Goal: Task Accomplishment & Management: Use online tool/utility

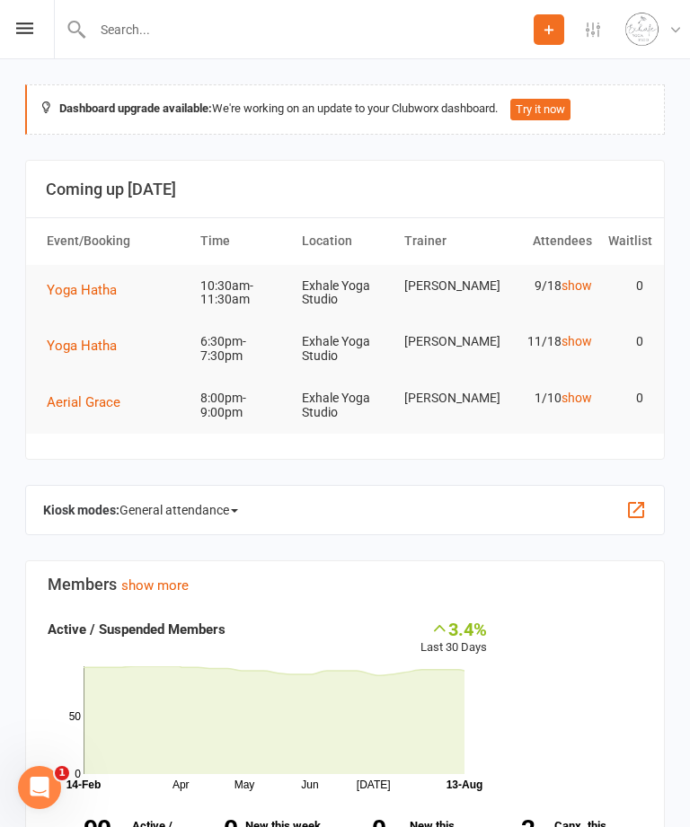
click at [11, 36] on div "Prospect Member Non-attending contact Class / event Appointment Task Membership…" at bounding box center [345, 29] width 690 height 59
click at [22, 24] on icon at bounding box center [24, 28] width 17 height 12
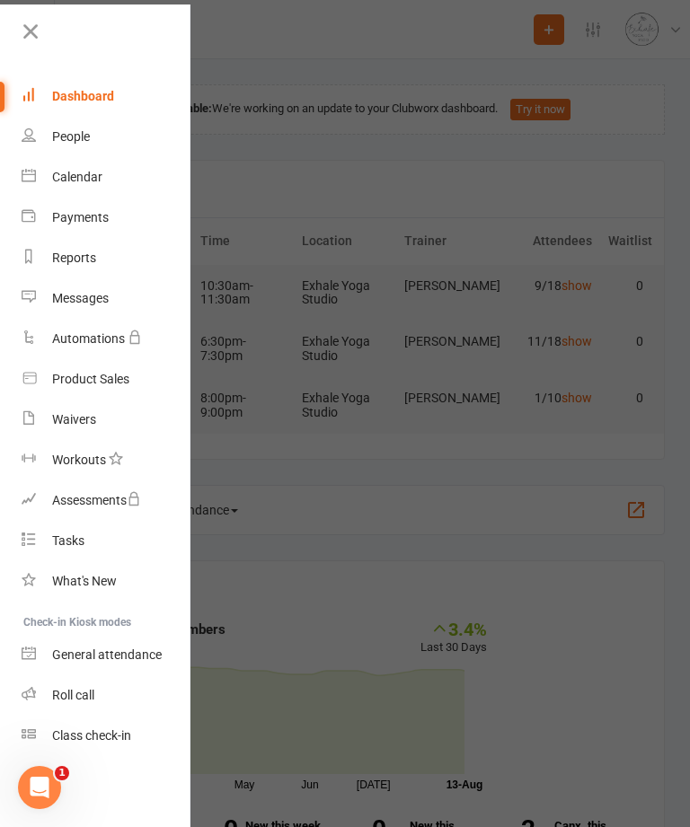
click at [110, 179] on link "Calendar" at bounding box center [107, 177] width 170 height 40
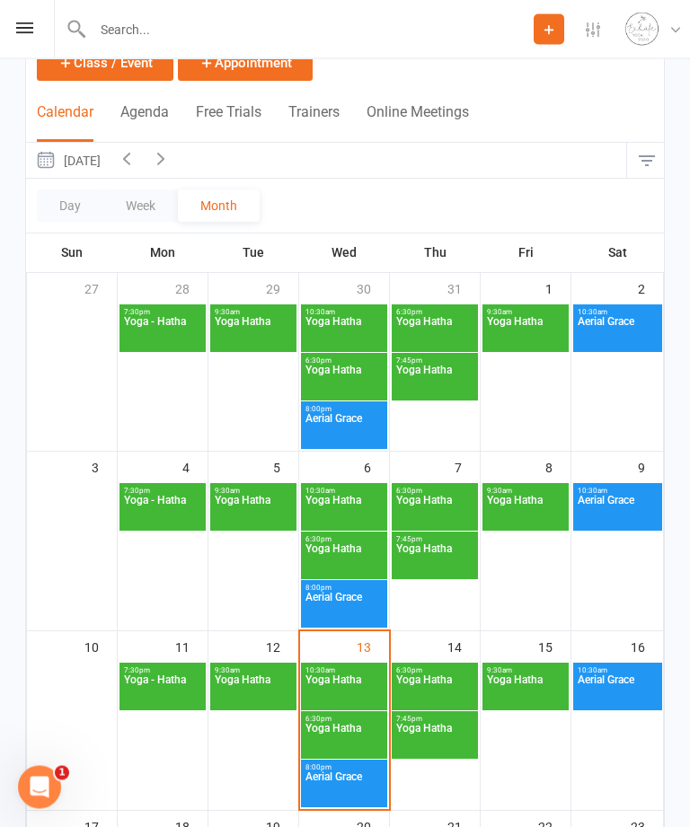
click at [523, 691] on span "Yoga Hatha" at bounding box center [525, 691] width 79 height 32
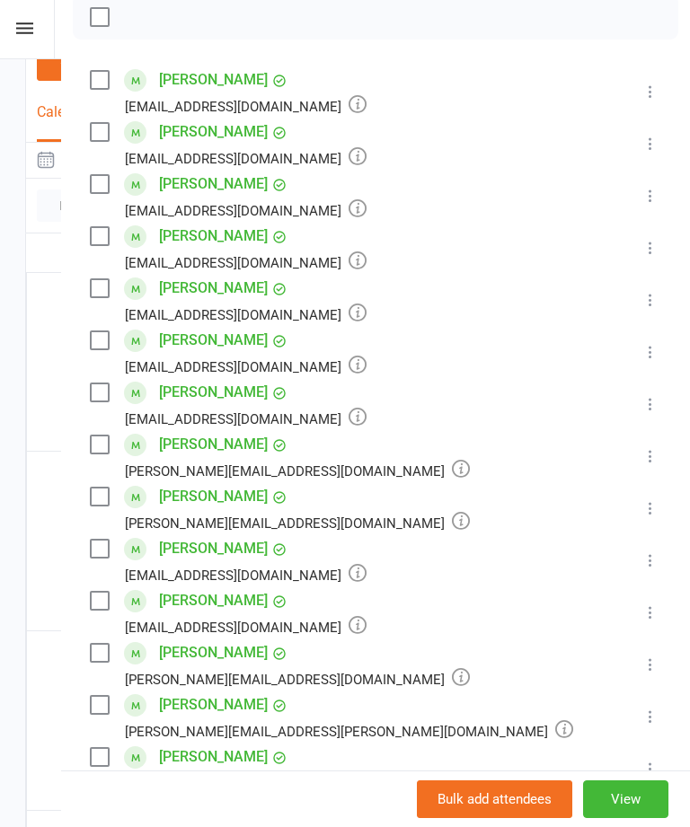
scroll to position [370, 0]
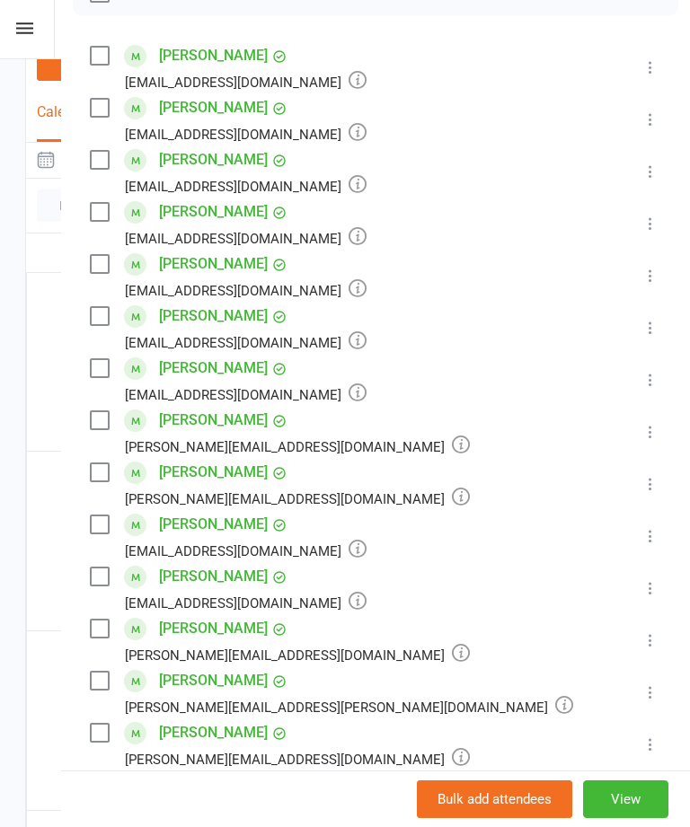
click at [639, 595] on button at bounding box center [650, 588] width 22 height 22
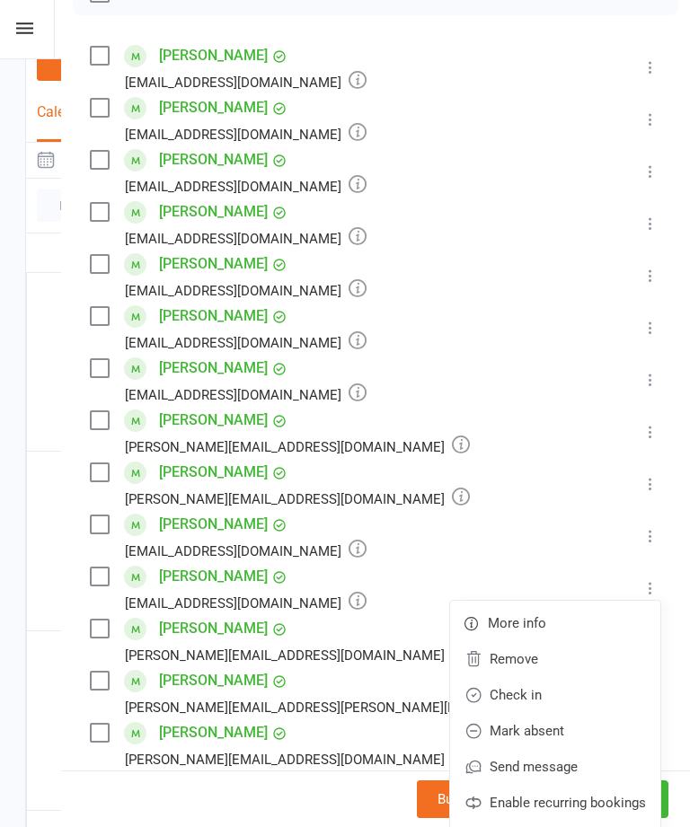
click at [585, 671] on link "Remove" at bounding box center [555, 659] width 210 height 36
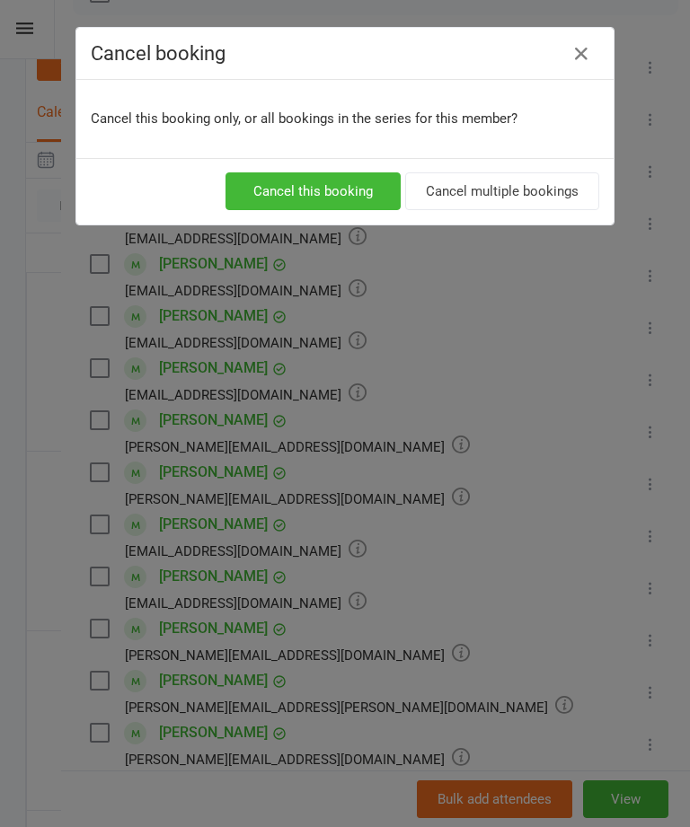
click at [323, 198] on button "Cancel this booking" at bounding box center [312, 191] width 175 height 38
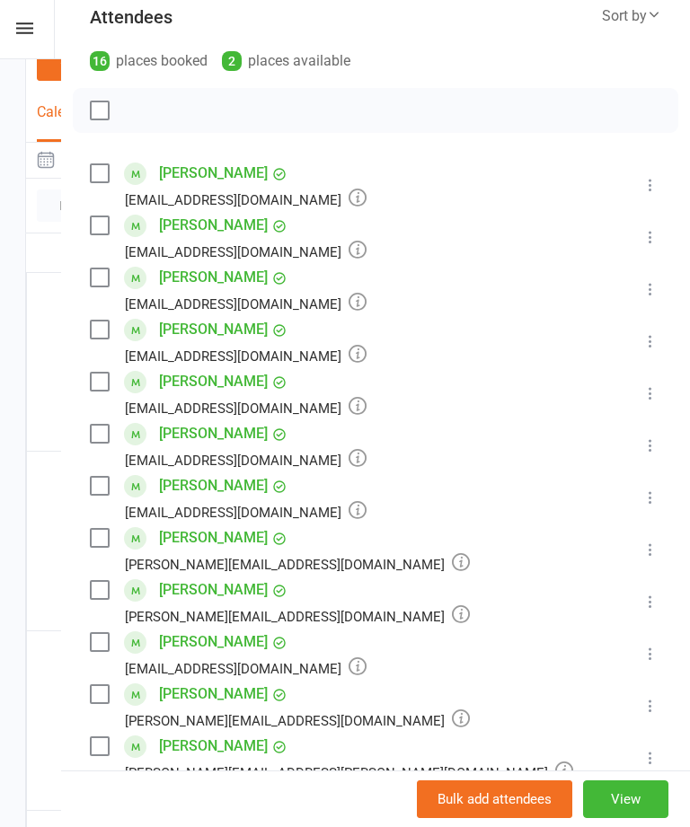
scroll to position [170, 0]
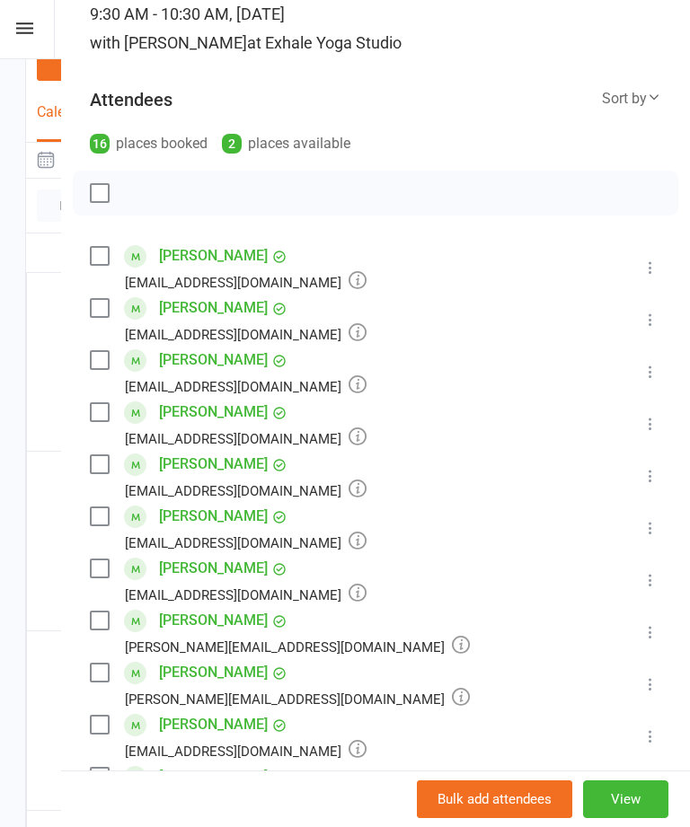
click at [659, 574] on button at bounding box center [650, 580] width 22 height 22
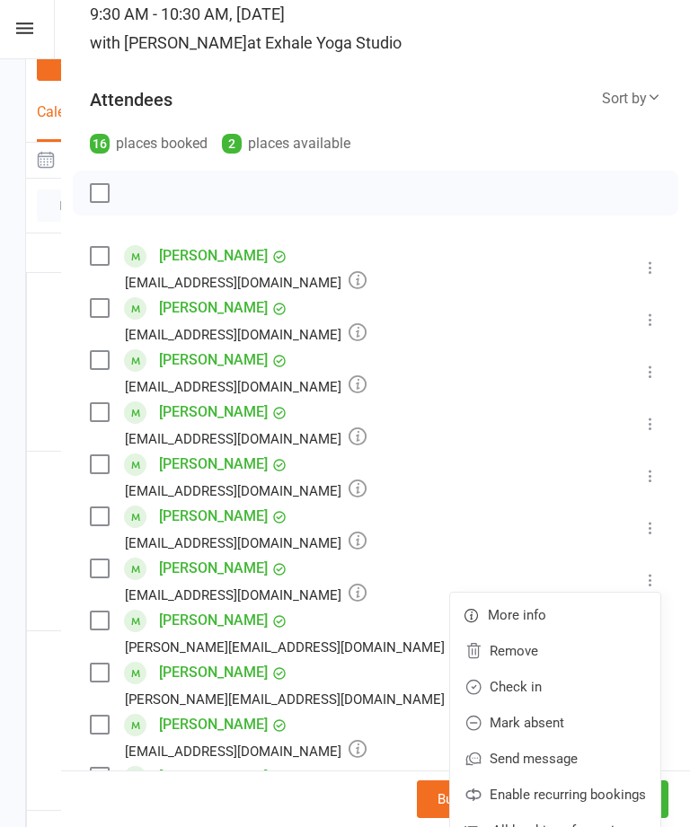
click at [547, 660] on link "Remove" at bounding box center [555, 651] width 210 height 36
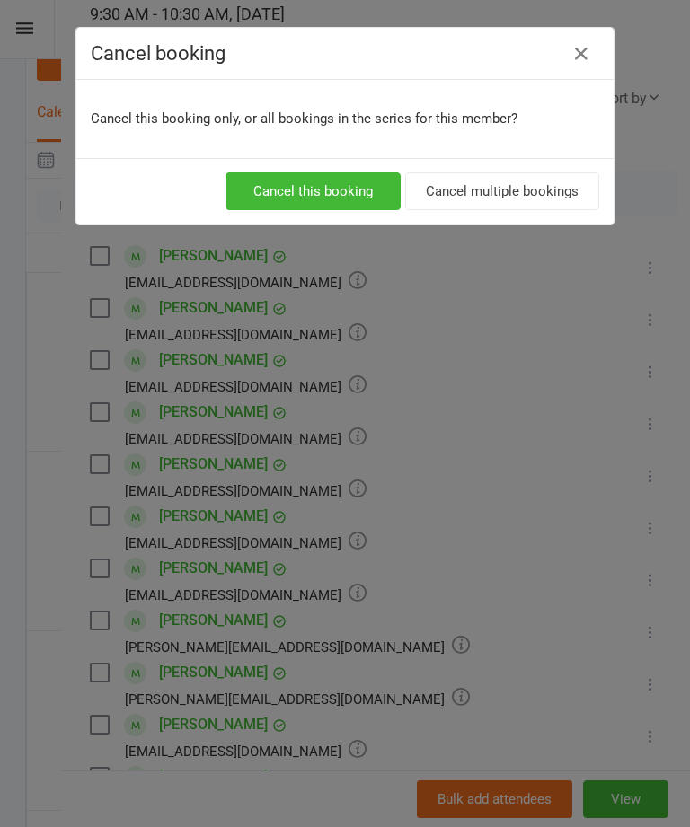
click at [337, 197] on button "Cancel this booking" at bounding box center [312, 191] width 175 height 38
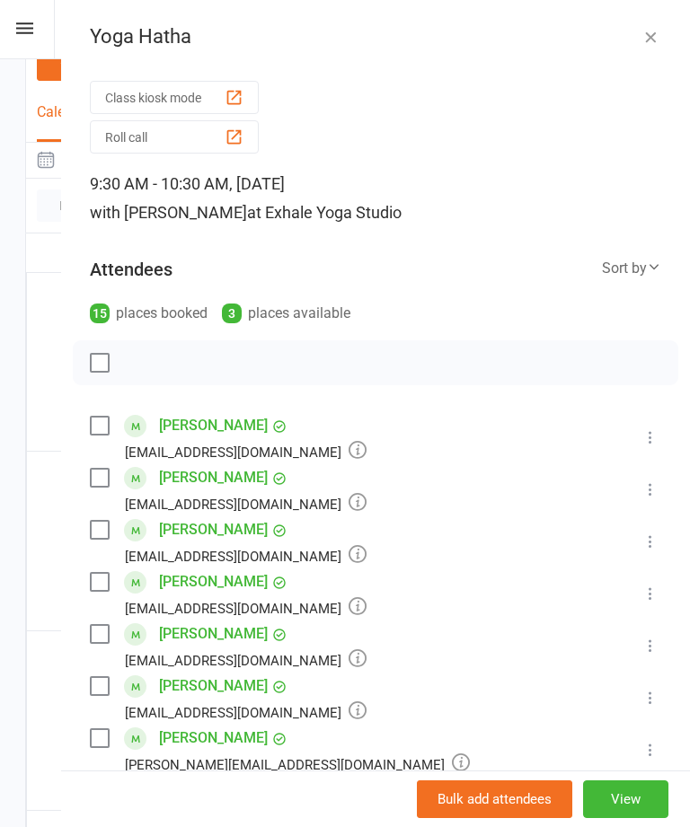
scroll to position [0, 0]
click at [653, 34] on icon "button" at bounding box center [650, 37] width 18 height 18
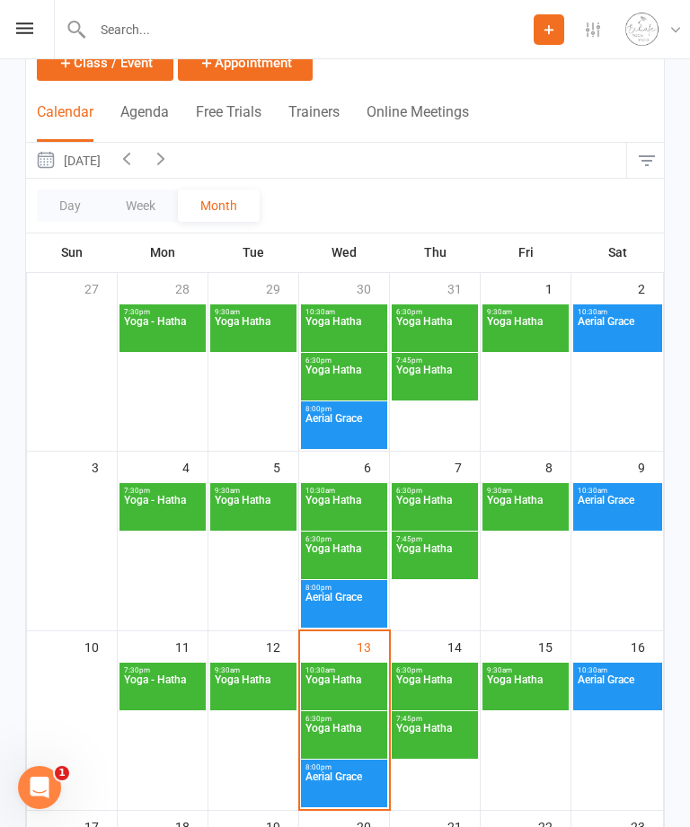
click at [334, 707] on span "Yoga Hatha" at bounding box center [343, 690] width 79 height 32
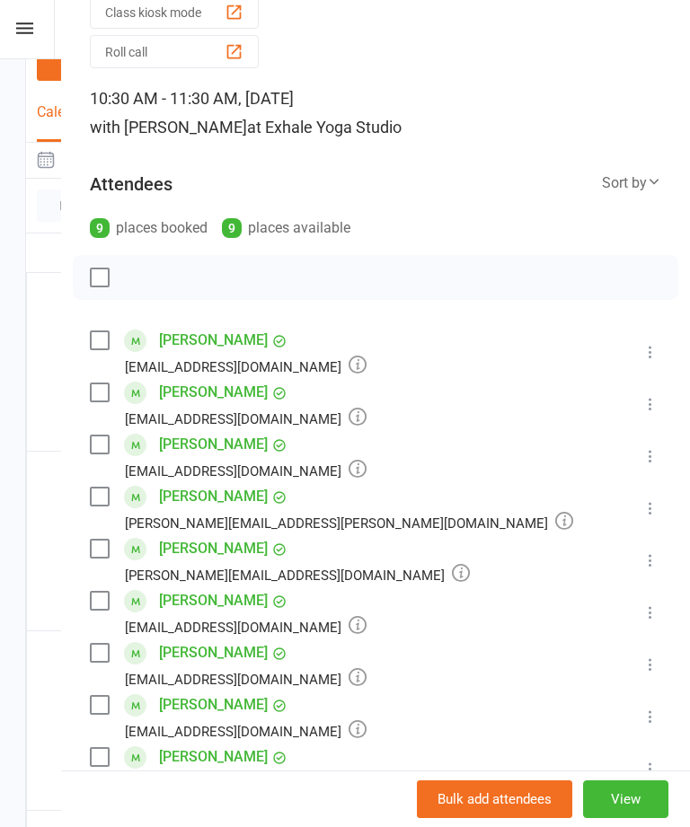
scroll to position [68, 0]
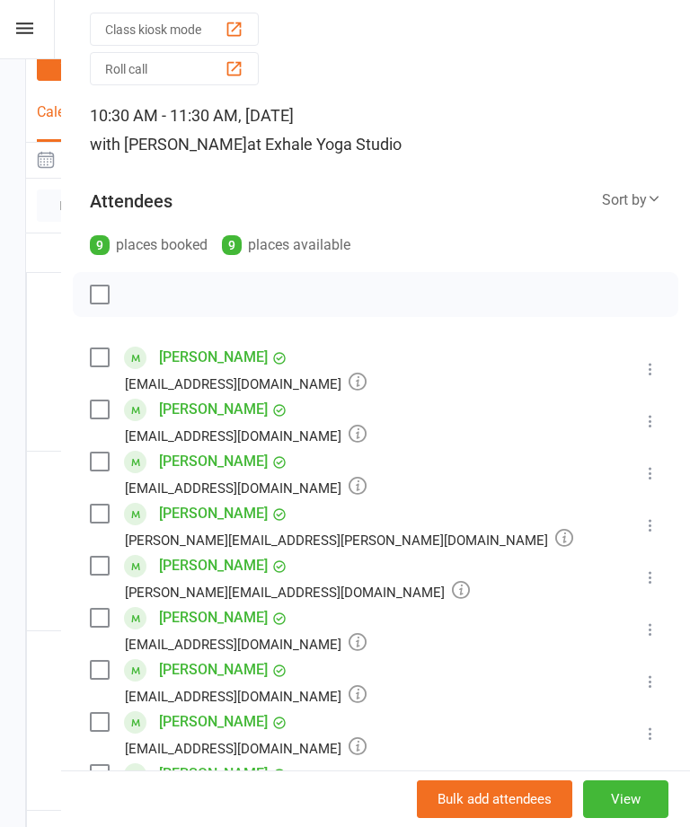
click at [652, 367] on icon at bounding box center [650, 369] width 18 height 18
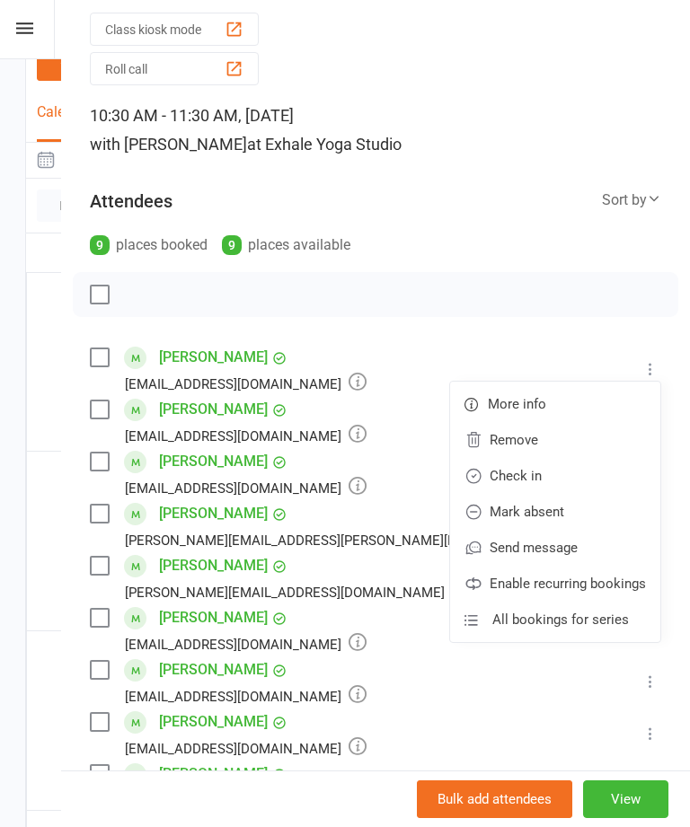
click at [507, 458] on link "Remove" at bounding box center [555, 440] width 210 height 36
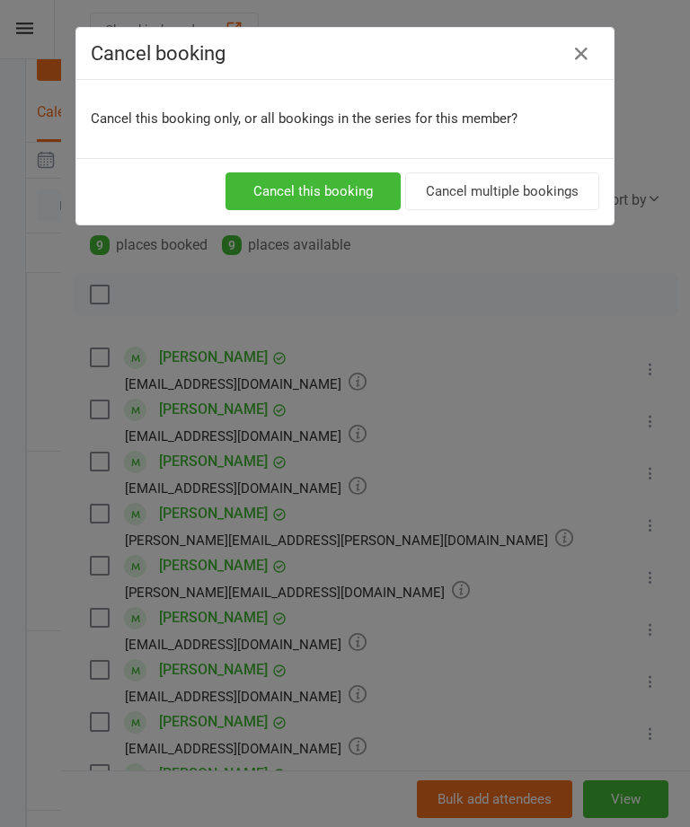
click at [330, 204] on button "Cancel this booking" at bounding box center [312, 191] width 175 height 38
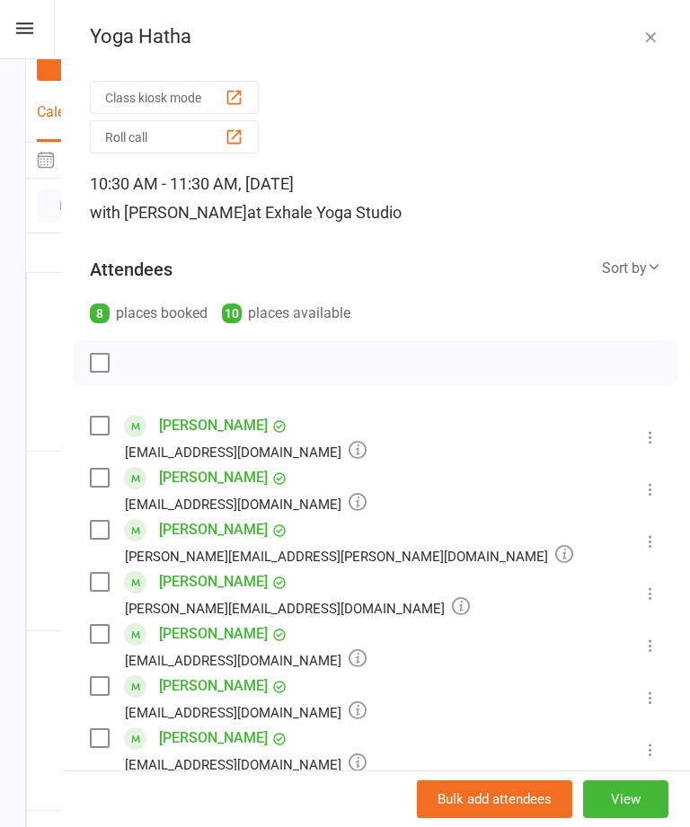
scroll to position [0, 0]
click at [639, 28] on button "button" at bounding box center [650, 37] width 22 height 22
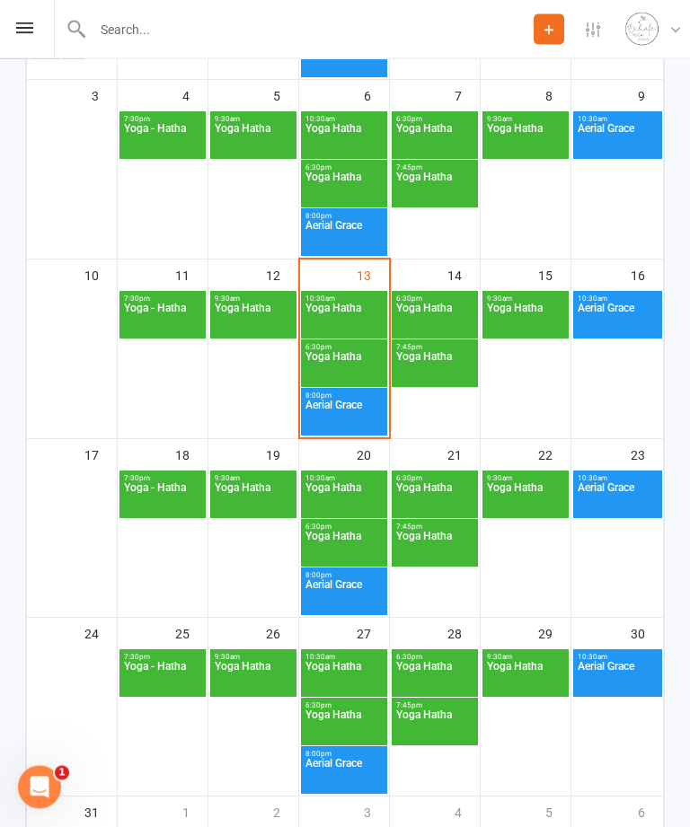
scroll to position [646, 0]
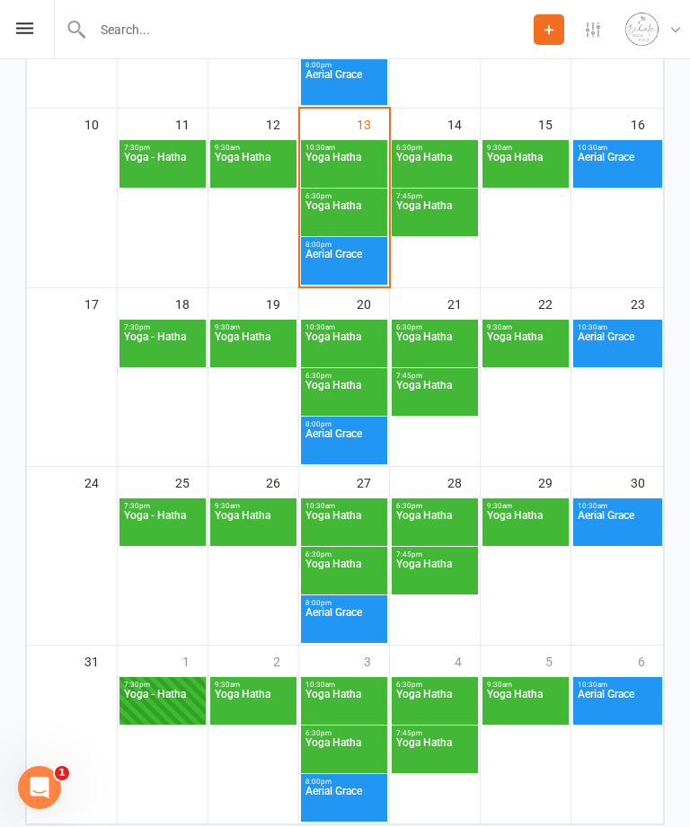
click at [538, 717] on span "Yoga Hatha" at bounding box center [525, 705] width 79 height 32
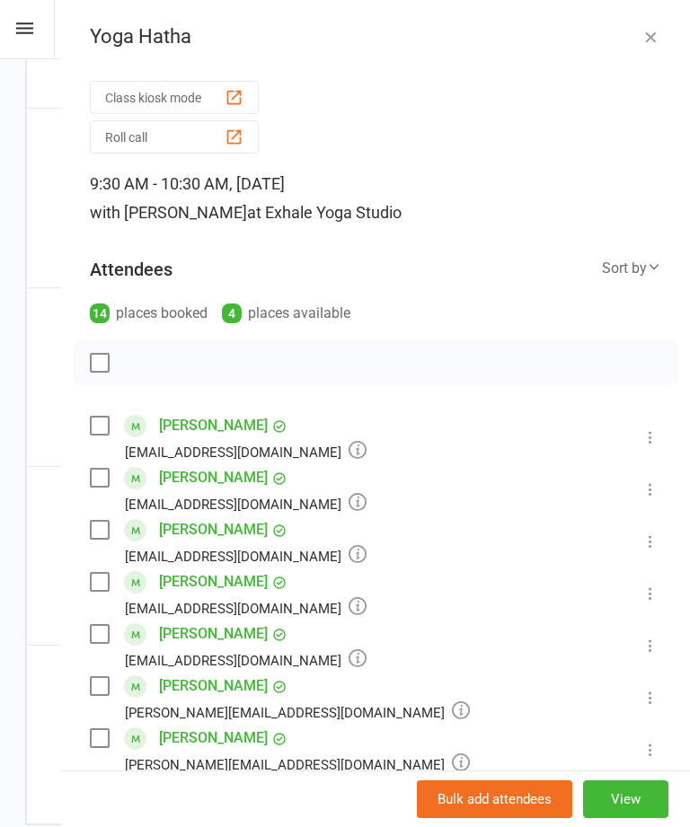
scroll to position [0, 0]
click at [653, 31] on icon "button" at bounding box center [650, 37] width 18 height 18
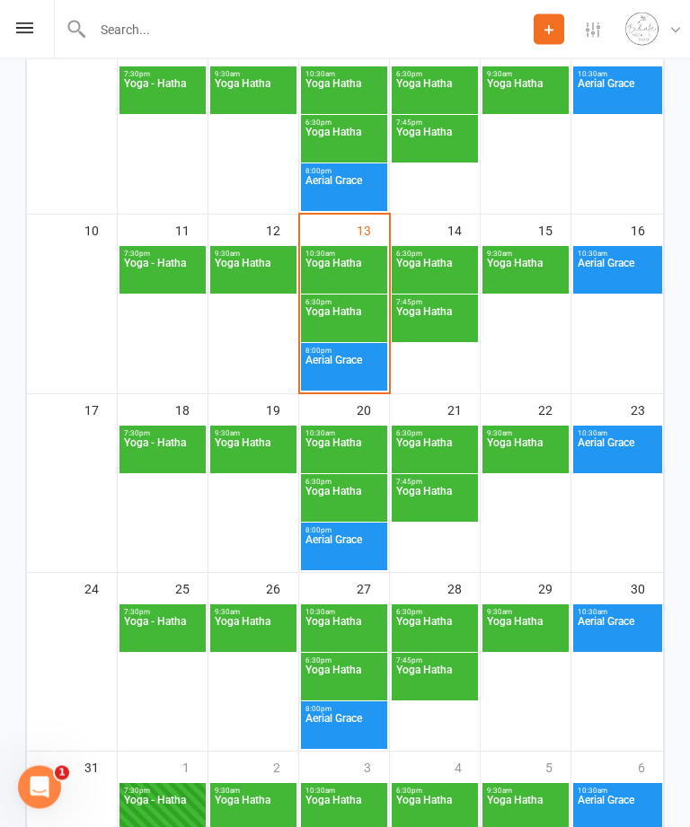
click at [351, 265] on span "Yoga Hatha" at bounding box center [343, 275] width 79 height 32
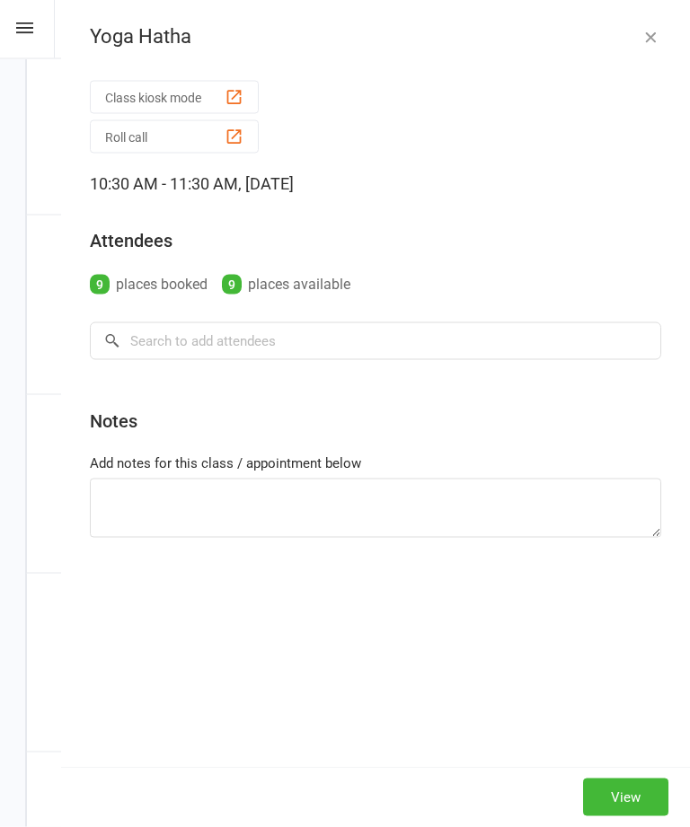
scroll to position [541, 0]
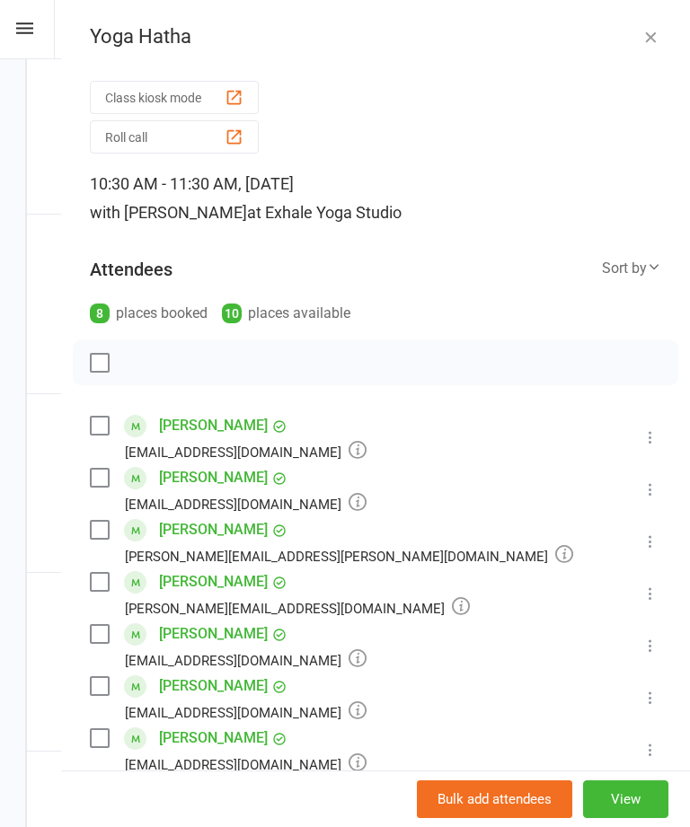
click at [222, 92] on button "Class kiosk mode" at bounding box center [174, 97] width 169 height 33
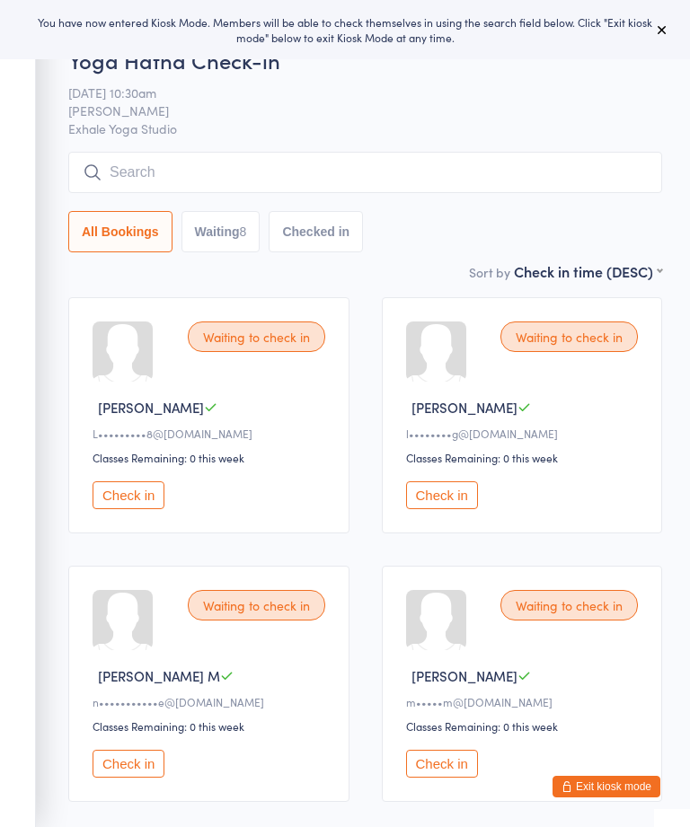
click at [132, 505] on button "Check in" at bounding box center [128, 495] width 72 height 28
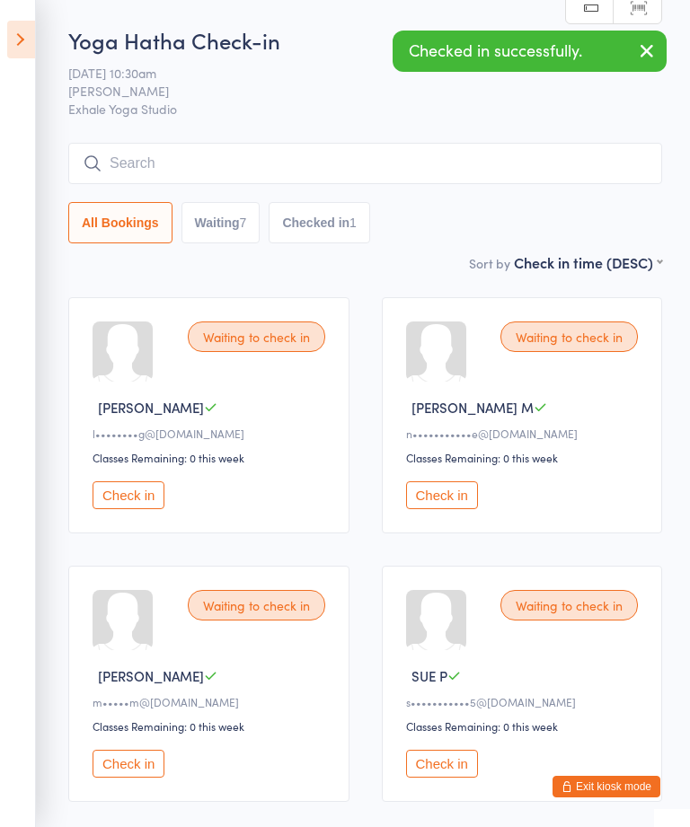
click at [444, 497] on button "Check in" at bounding box center [442, 495] width 72 height 28
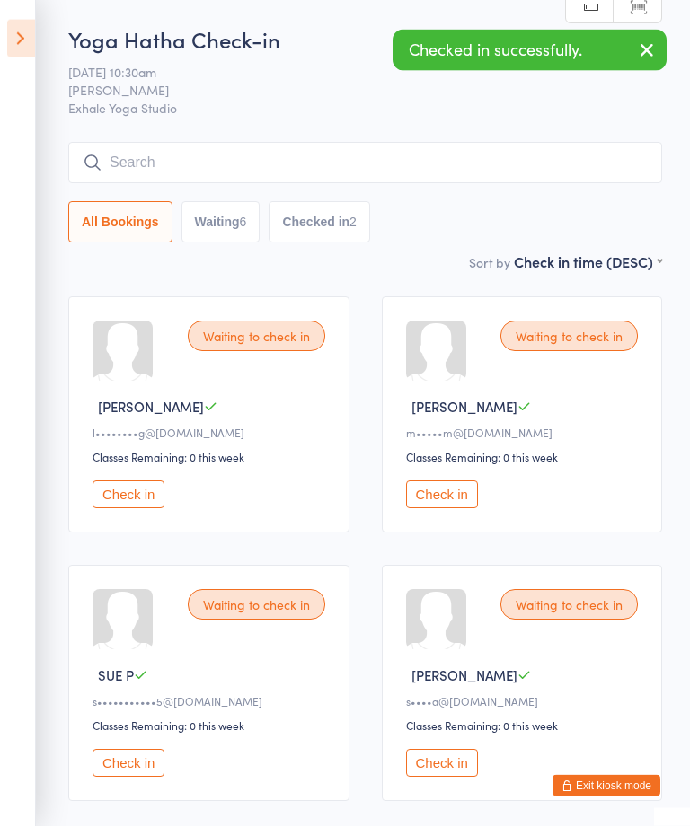
scroll to position [89, 0]
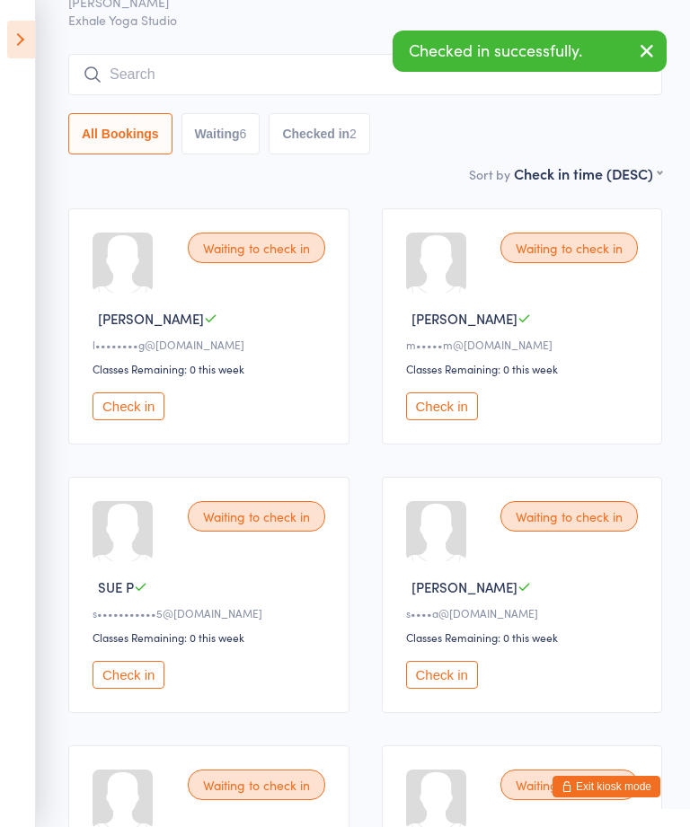
click at [124, 689] on button "Check in" at bounding box center [128, 675] width 72 height 28
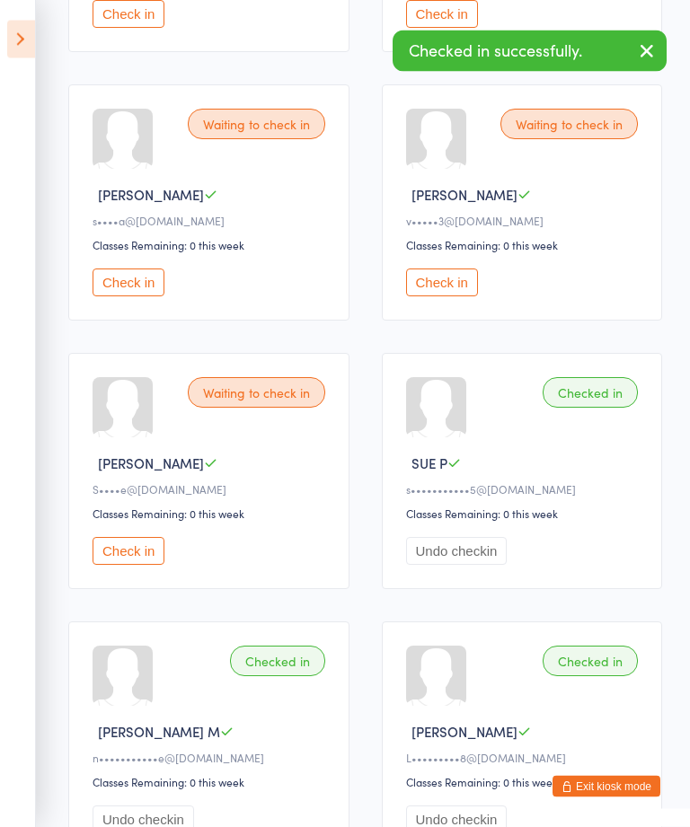
scroll to position [481, 0]
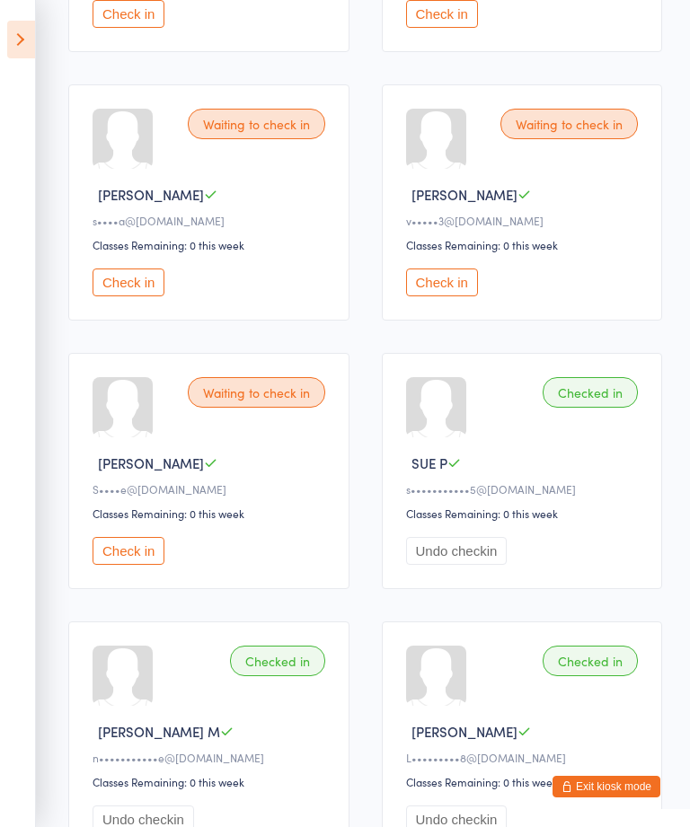
click at [114, 565] on button "Check in" at bounding box center [128, 551] width 72 height 28
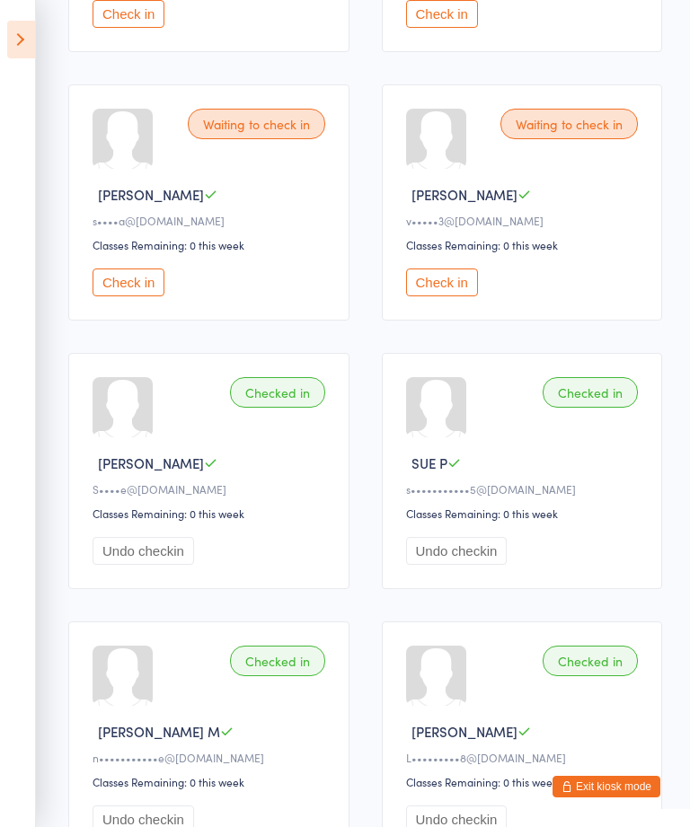
click at [117, 295] on button "Check in" at bounding box center [128, 282] width 72 height 28
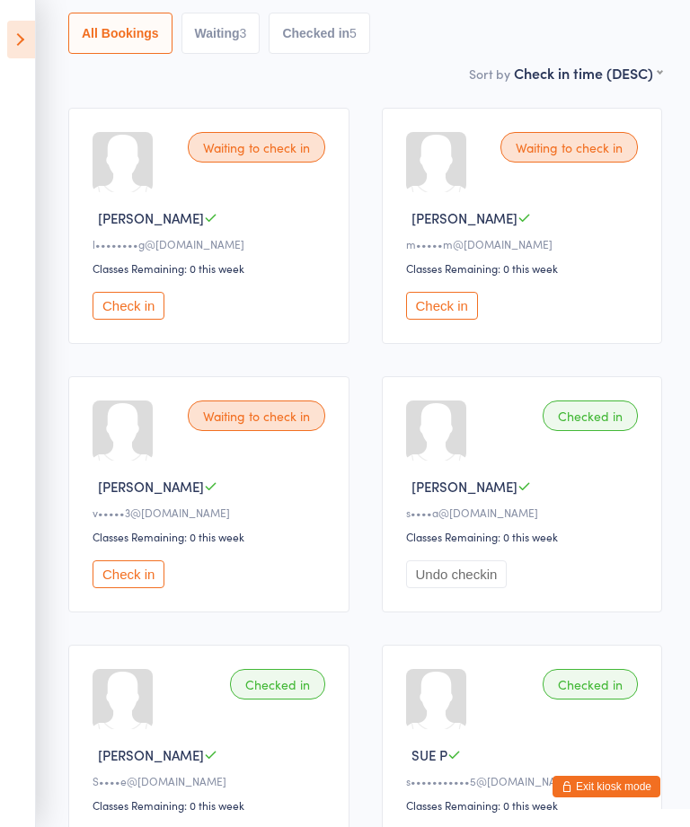
scroll to position [184, 0]
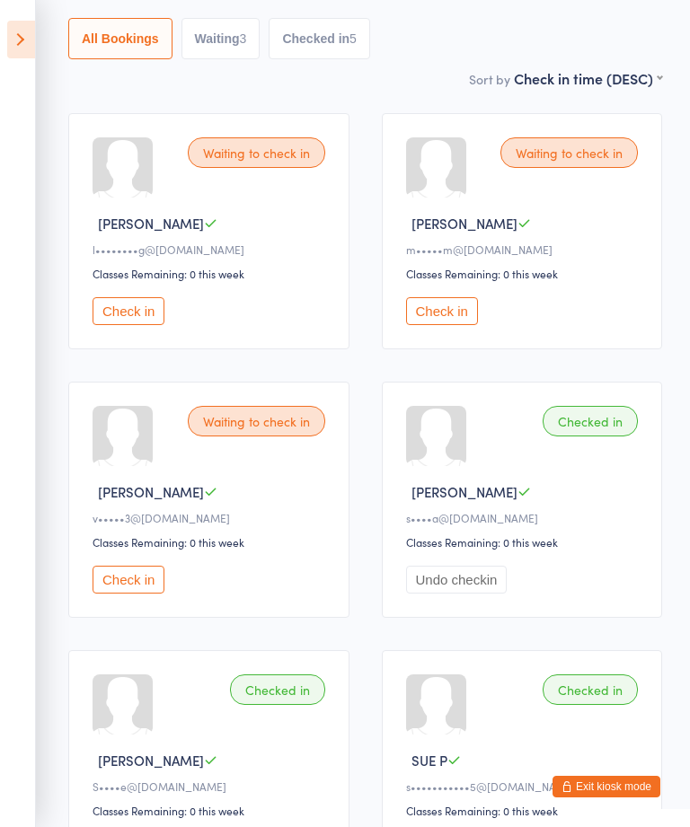
click at [129, 316] on button "Check in" at bounding box center [128, 311] width 72 height 28
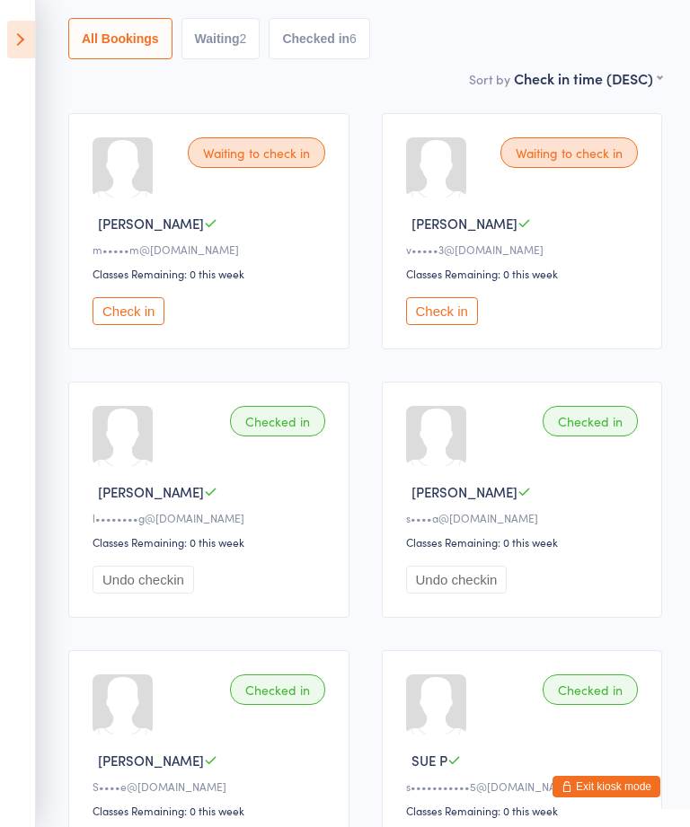
click at [124, 325] on button "Check in" at bounding box center [128, 311] width 72 height 28
